Goal: Transaction & Acquisition: Purchase product/service

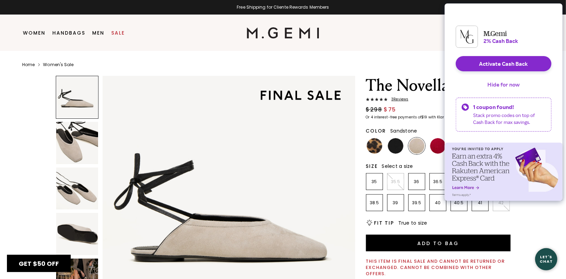
click at [500, 90] on button "Hide for now" at bounding box center [503, 84] width 43 height 15
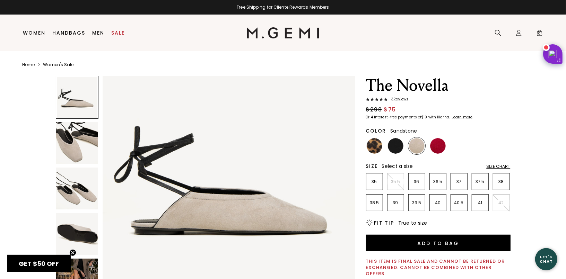
scroll to position [25, 0]
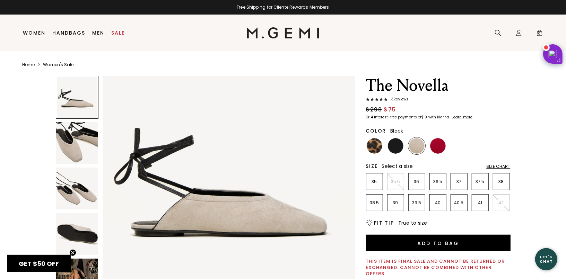
click at [396, 146] on img at bounding box center [396, 146] width 16 height 16
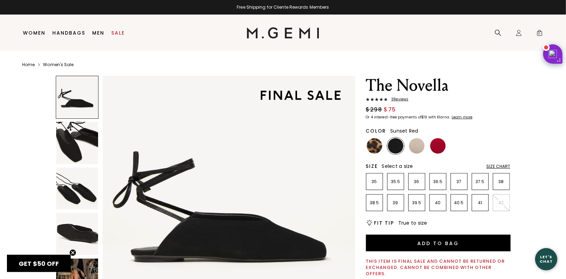
click at [449, 145] on ul at bounding box center [438, 145] width 144 height 17
click at [440, 149] on img at bounding box center [438, 146] width 16 height 16
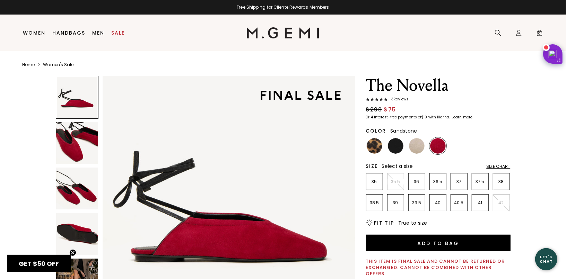
click at [416, 148] on img at bounding box center [417, 146] width 16 height 16
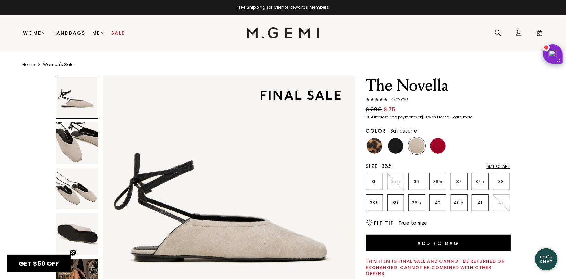
click at [437, 179] on p "36.5" at bounding box center [437, 182] width 16 height 6
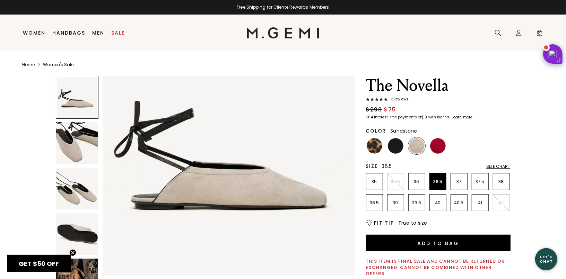
scroll to position [54, 0]
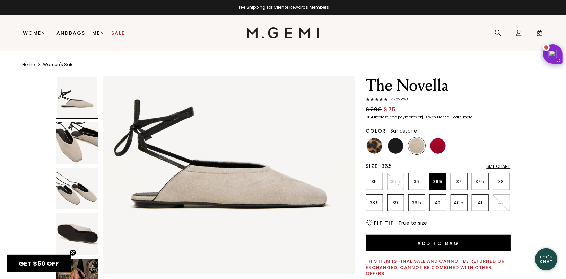
click at [404, 100] on span "3 Review s" at bounding box center [397, 99] width 21 height 4
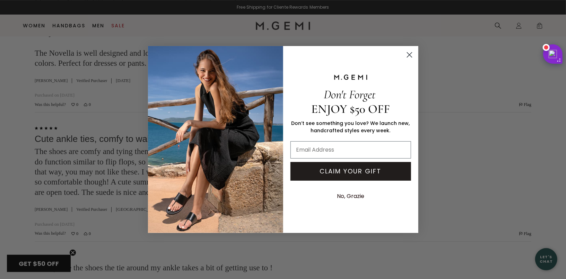
scroll to position [1312, 0]
click at [326, 153] on input "Email Address" at bounding box center [350, 149] width 121 height 17
type input "[EMAIL_ADDRESS][DOMAIN_NAME]"
click at [335, 171] on button "CLAIM YOUR GIFT" at bounding box center [350, 171] width 121 height 19
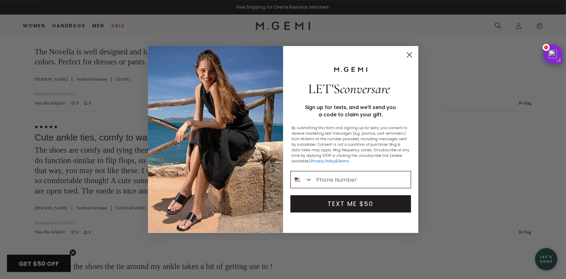
click at [335, 178] on input "Phone Number" at bounding box center [361, 179] width 98 height 17
type input "[PHONE_NUMBER]"
click at [355, 206] on button "TEXT ME $50" at bounding box center [350, 203] width 121 height 17
